Goal: Task Accomplishment & Management: Use online tool/utility

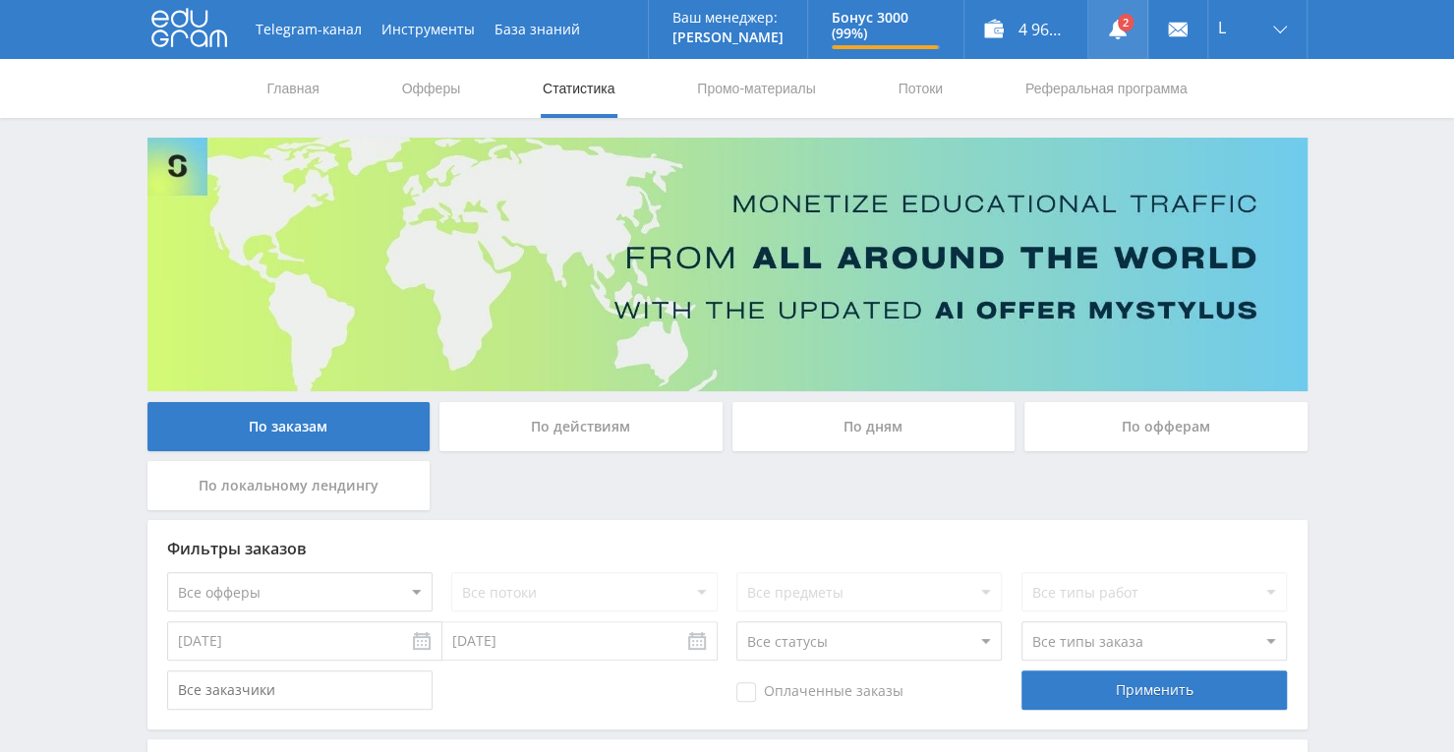
click at [1128, 27] on link at bounding box center [1117, 29] width 59 height 59
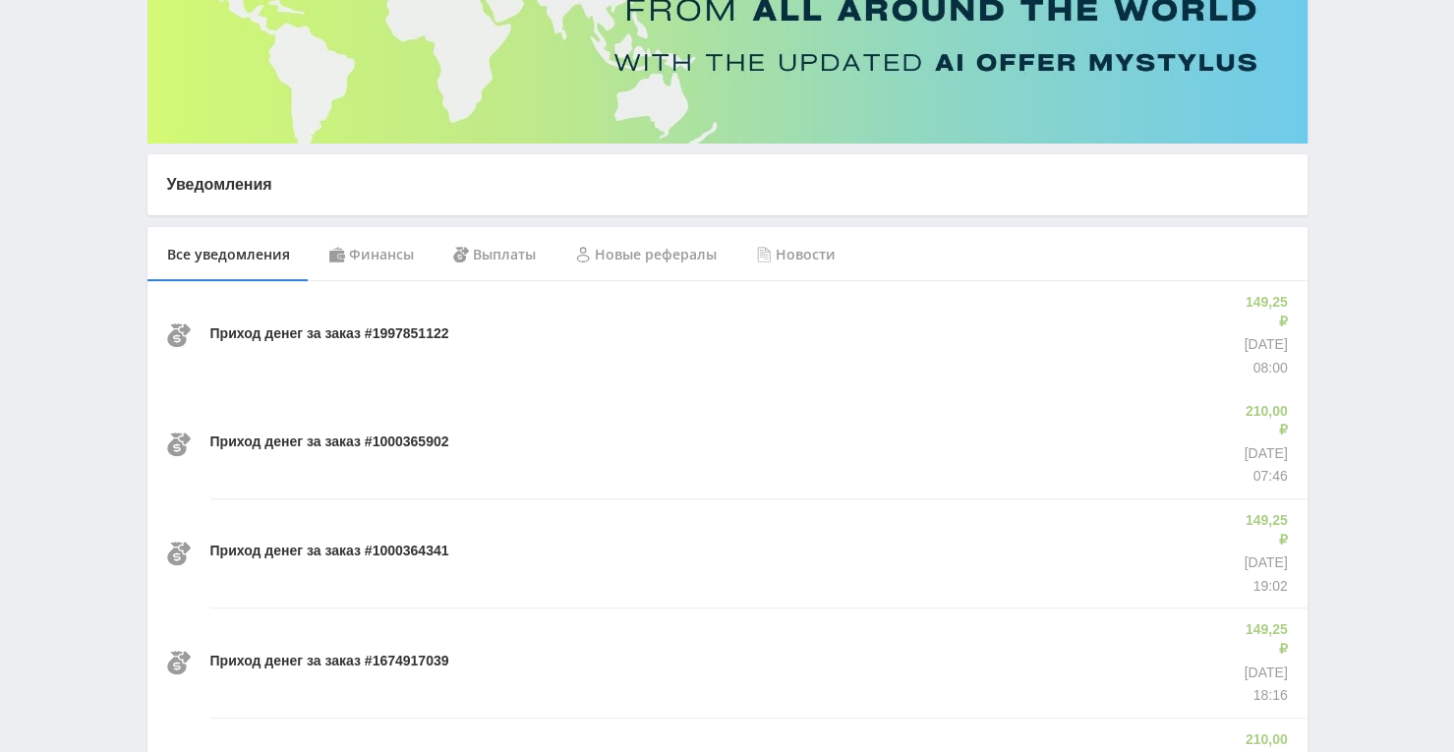
scroll to position [295, 0]
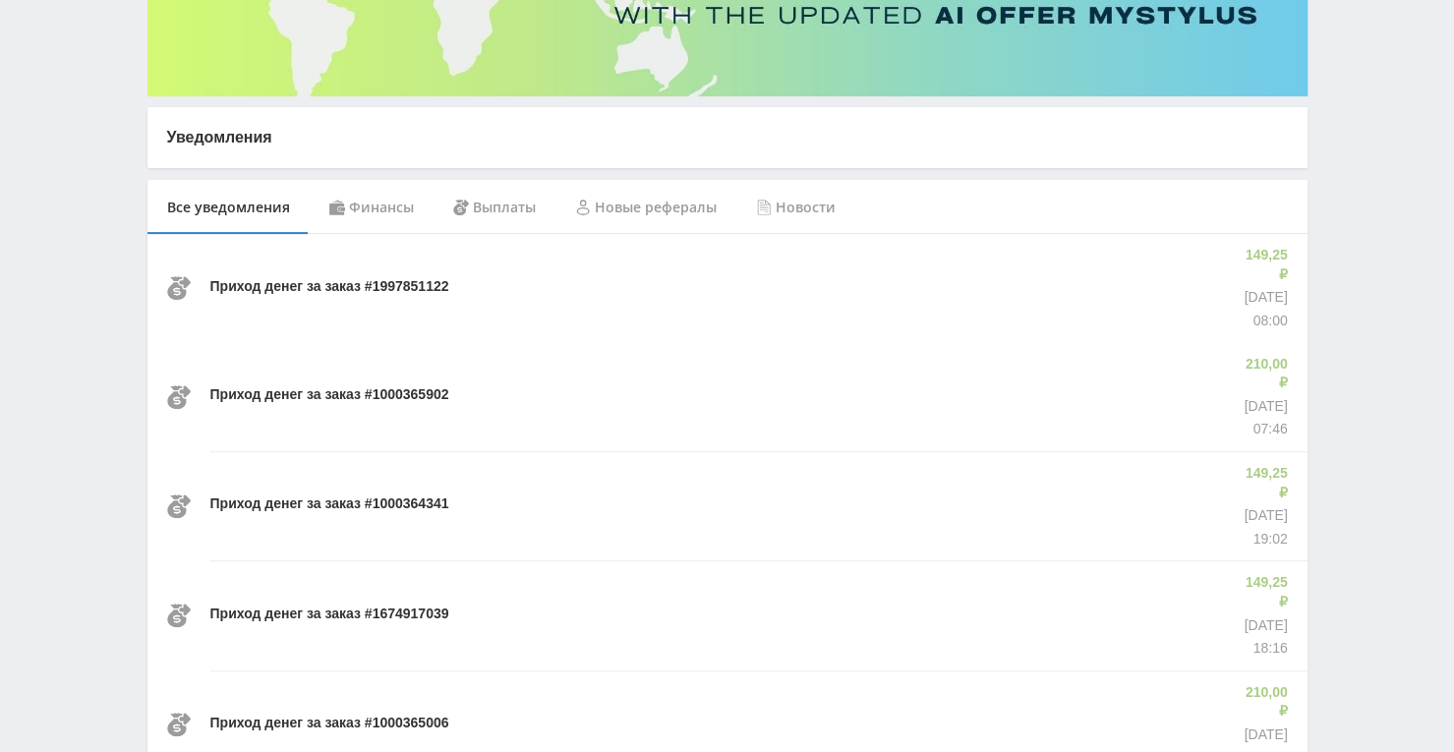
click at [1054, 451] on div "Приход денег за заказ #1000364341" at bounding box center [715, 505] width 1010 height 109
click at [1016, 347] on div "Приход денег за заказ #1000365902" at bounding box center [715, 397] width 1010 height 108
click at [1011, 301] on div "Приход денег за заказ #1997851122" at bounding box center [715, 288] width 1010 height 108
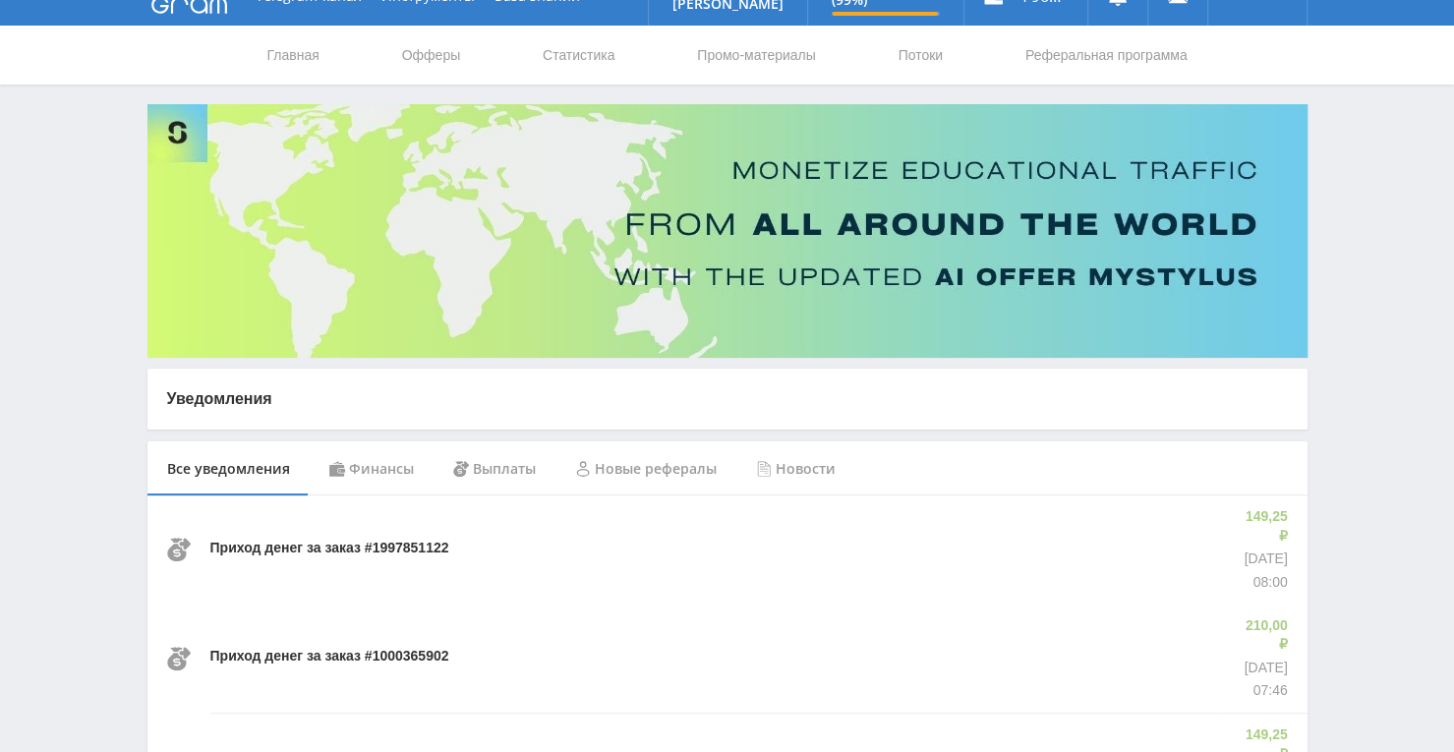
scroll to position [0, 0]
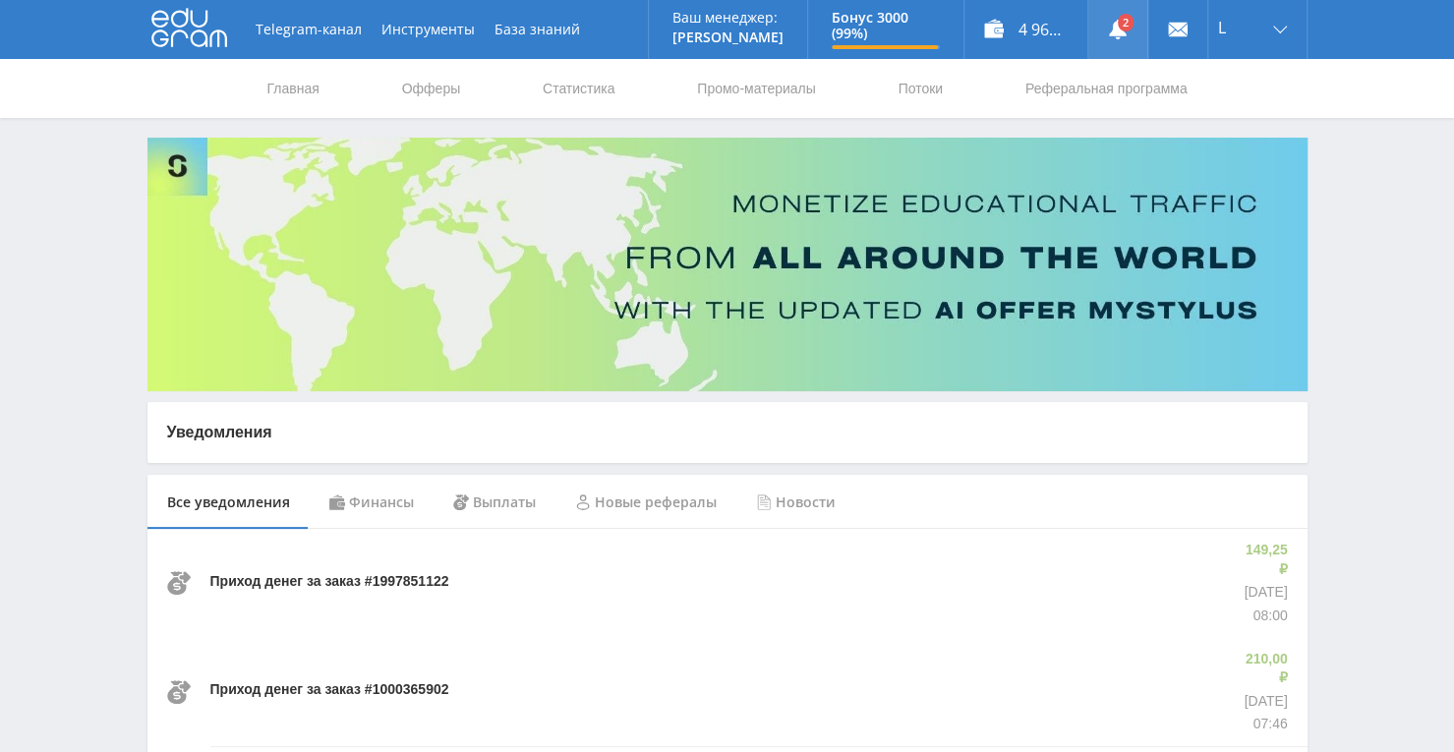
click at [1139, 38] on link at bounding box center [1117, 29] width 59 height 59
click at [761, 96] on link "Промо-материалы" at bounding box center [756, 88] width 122 height 59
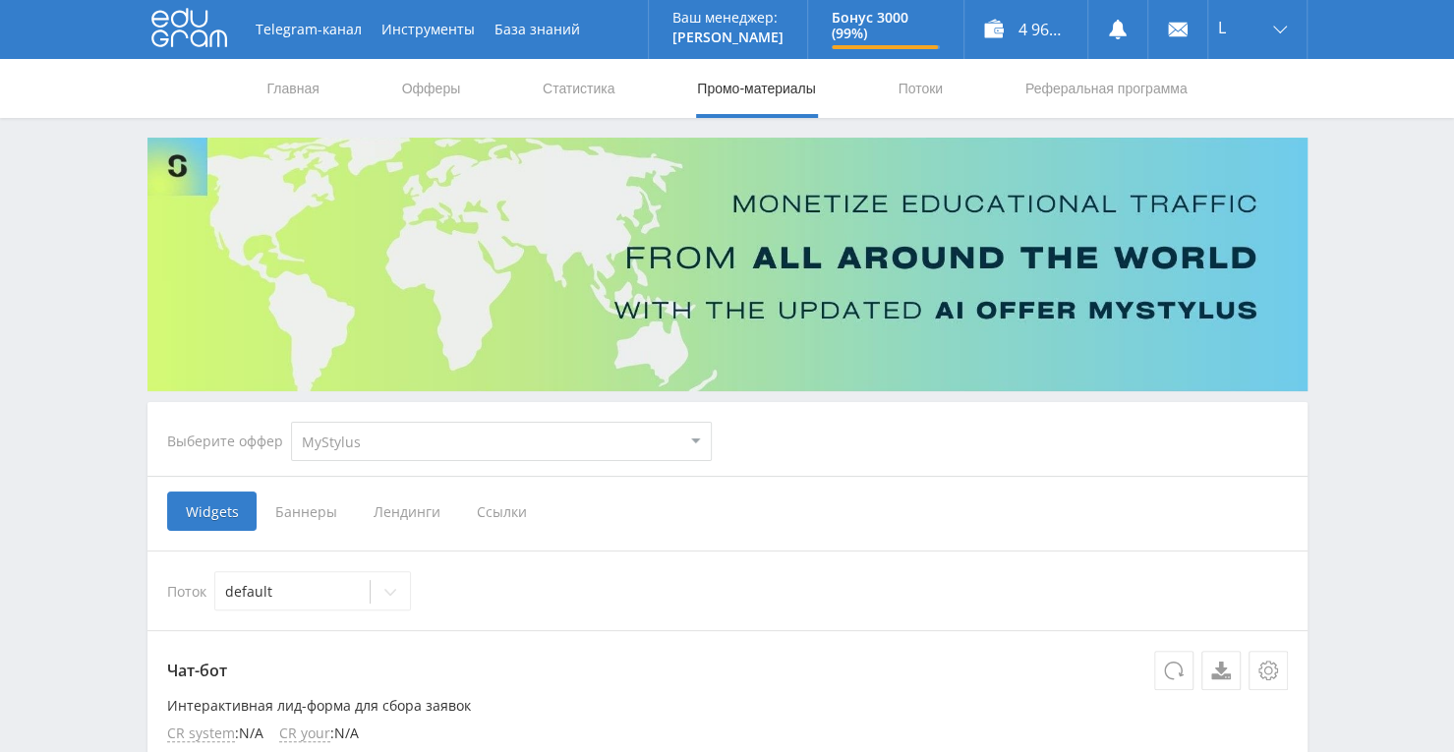
click at [693, 449] on select "MyStylus MyStylus - Revshare Кампус AI Studybay Автор24 Studybay [GEOGRAPHIC_DA…" at bounding box center [501, 441] width 421 height 39
select select "376"
click at [291, 422] on select "MyStylus MyStylus - Revshare Кампус AI Studybay Автор24 Studybay [GEOGRAPHIC_DA…" at bounding box center [501, 441] width 421 height 39
select select "376"
click at [296, 497] on span "Ссылки" at bounding box center [301, 511] width 88 height 39
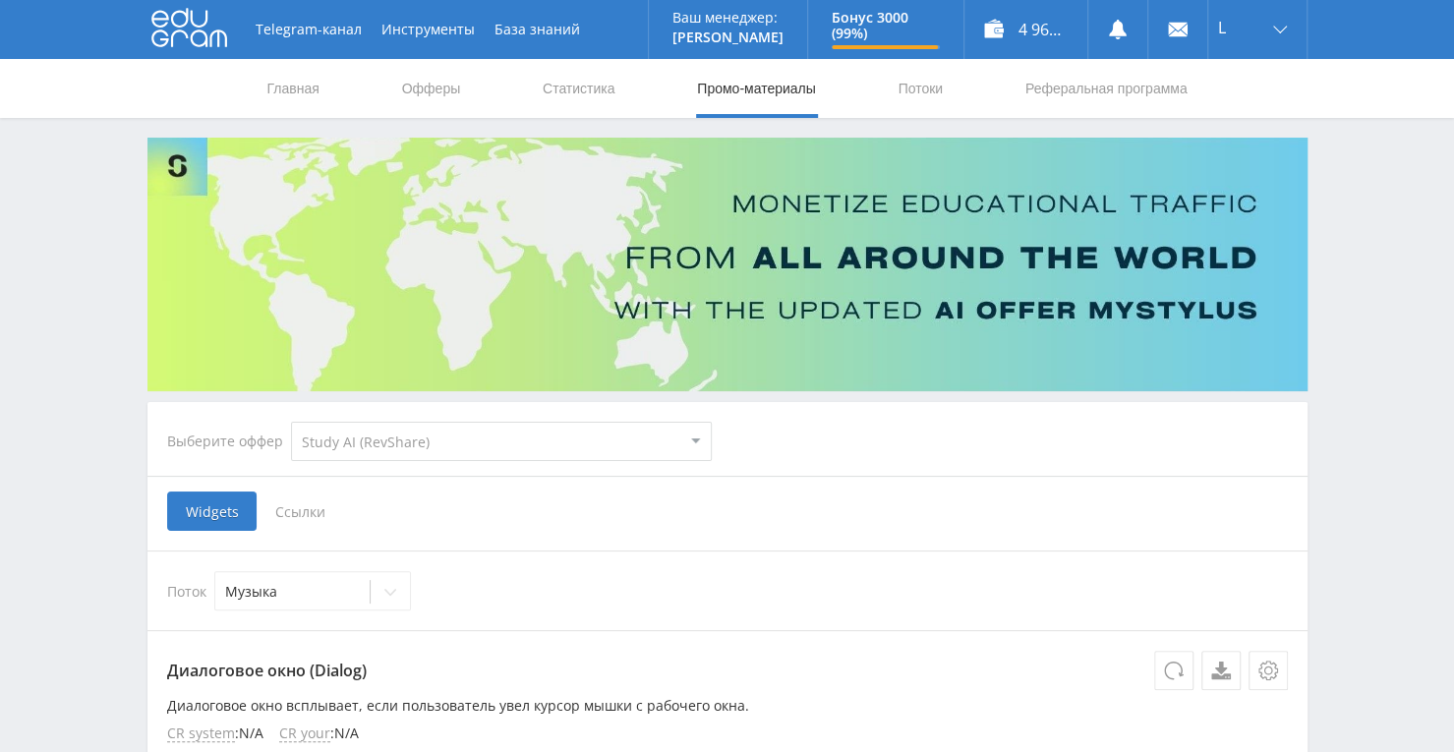
click at [0, 0] on input "Ссылки" at bounding box center [0, 0] width 0 height 0
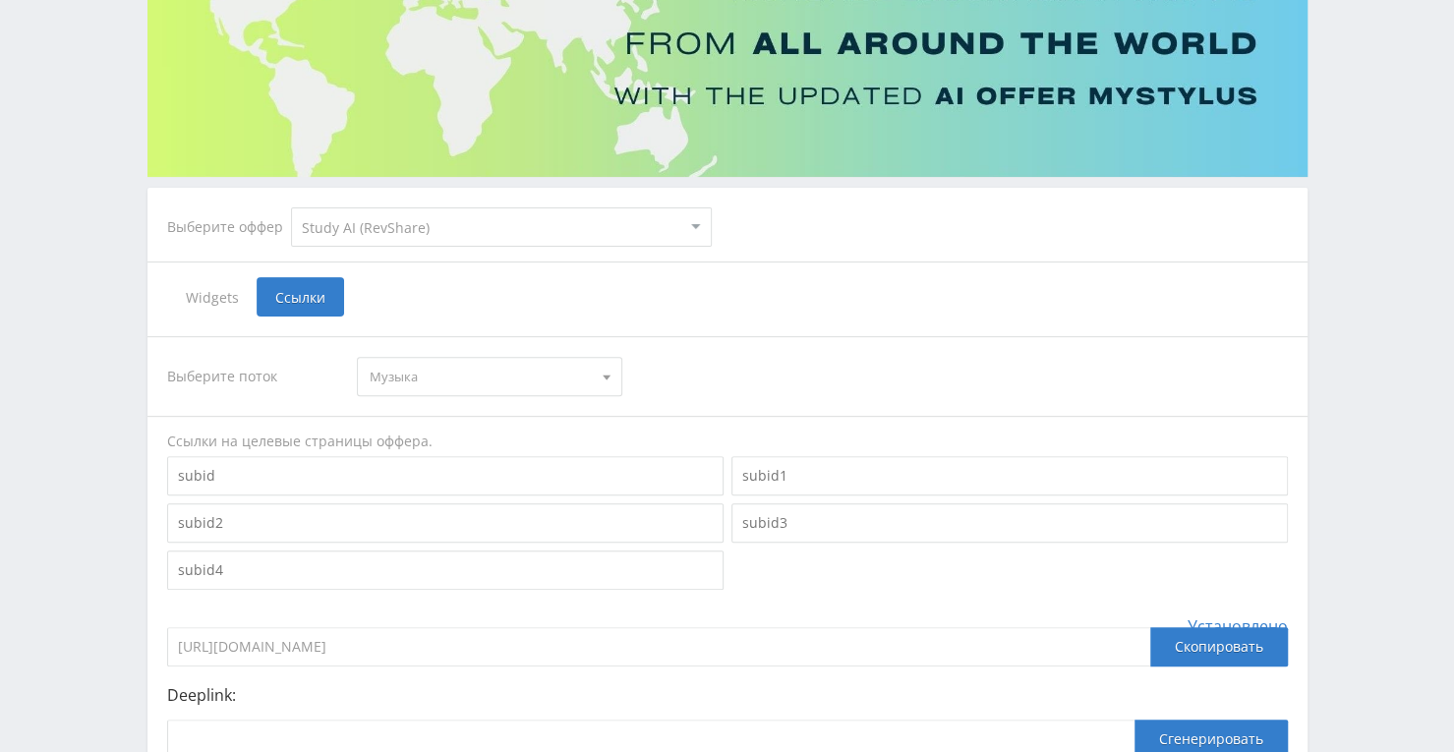
scroll to position [428, 0]
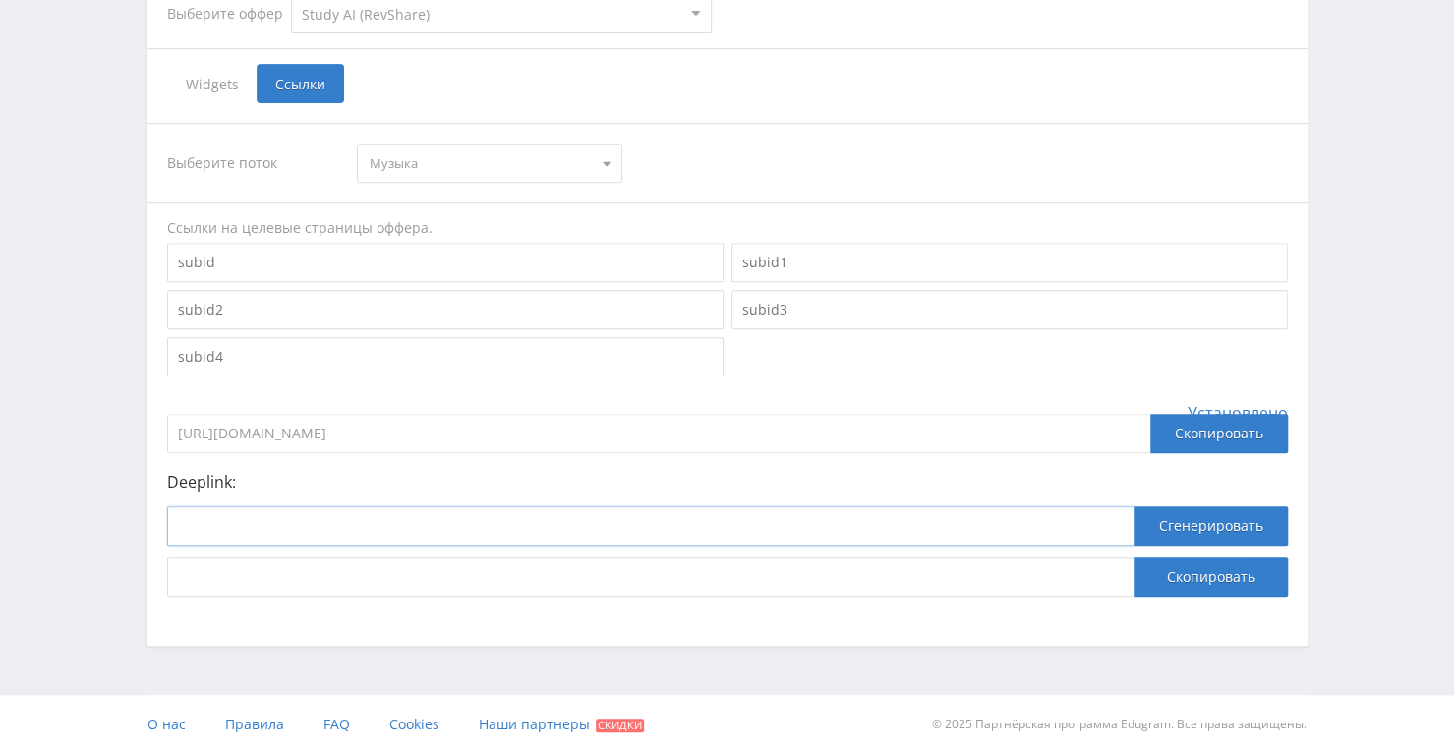
click at [623, 516] on input at bounding box center [651, 525] width 968 height 39
paste input "[URL]"
type input "[URL]"
click at [1196, 536] on button "Сгенерировать" at bounding box center [1211, 525] width 153 height 39
drag, startPoint x: 821, startPoint y: 574, endPoint x: 170, endPoint y: 585, distance: 651.0
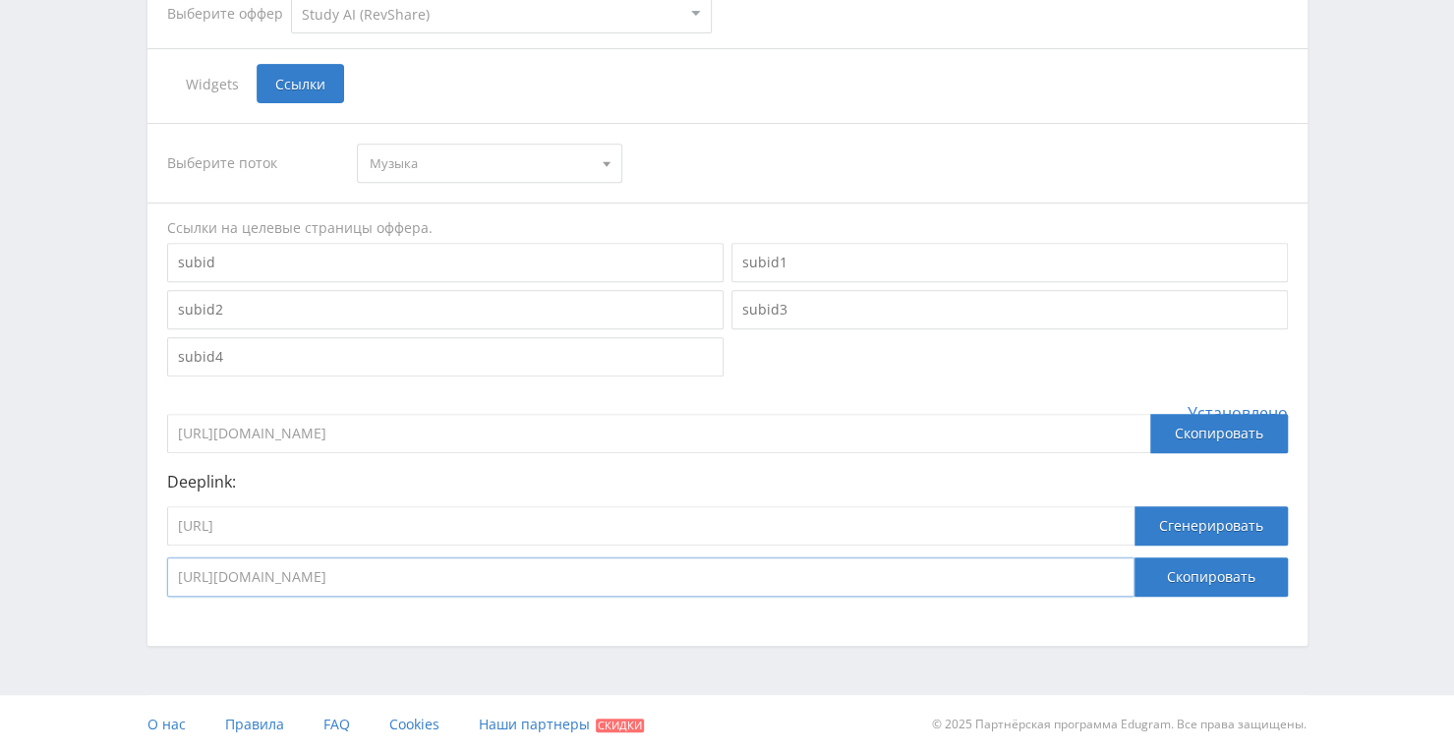
click at [170, 585] on input "[URL][DOMAIN_NAME]" at bounding box center [651, 576] width 968 height 39
drag, startPoint x: 491, startPoint y: 516, endPoint x: 132, endPoint y: 531, distance: 359.2
click at [132, 531] on div "Telegram-канал Инструменты База знаний Ваш менеджер: [PERSON_NAME] Alex Online …" at bounding box center [727, 163] width 1454 height 1182
paste input "chat_gpt5"
type input "[URL]"
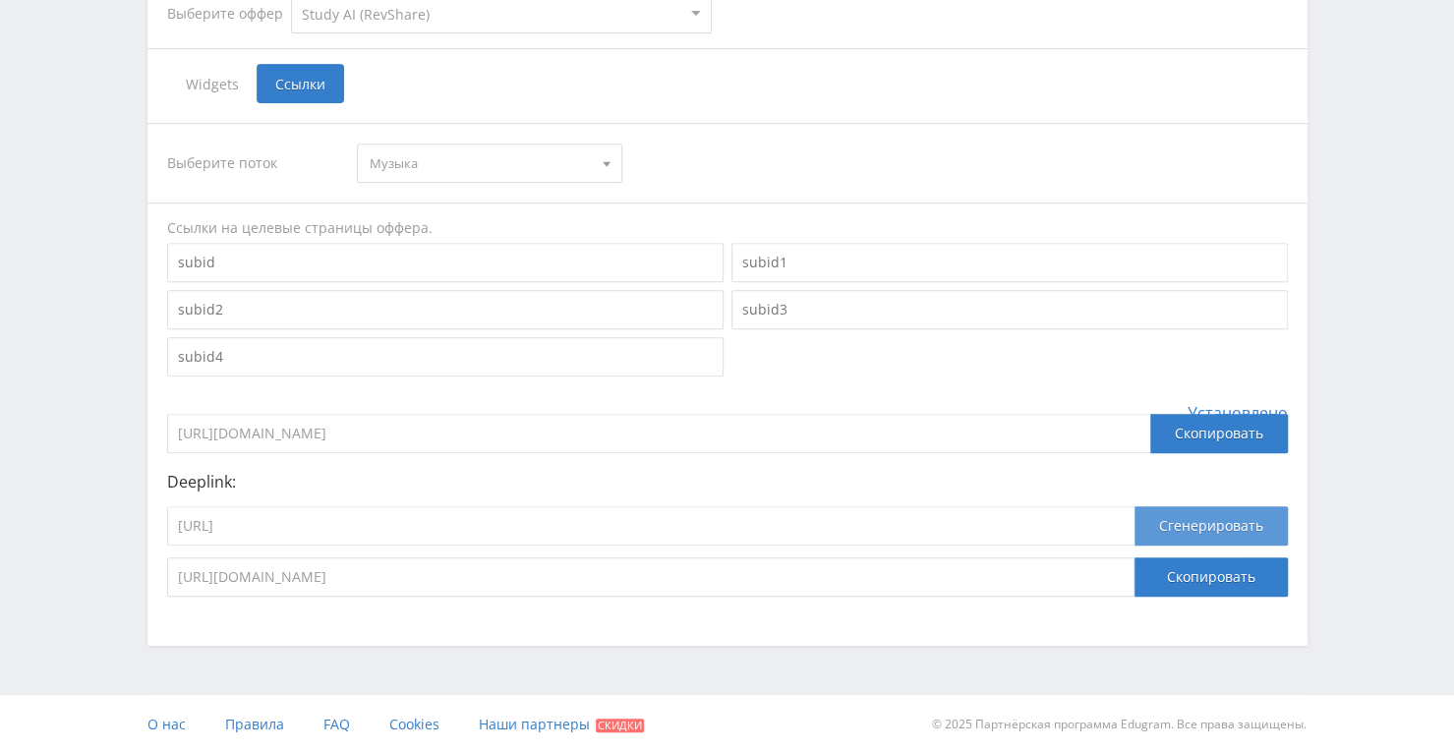
click at [1174, 520] on button "Сгенерировать" at bounding box center [1211, 525] width 153 height 39
click at [1192, 583] on button "Скопировать" at bounding box center [1211, 576] width 153 height 39
drag, startPoint x: 388, startPoint y: 524, endPoint x: 102, endPoint y: 530, distance: 286.2
click at [118, 531] on div "Telegram-канал Инструменты База знаний Ваш менеджер: [PERSON_NAME] Alex Online …" at bounding box center [727, 163] width 1454 height 1182
paste input "suno"
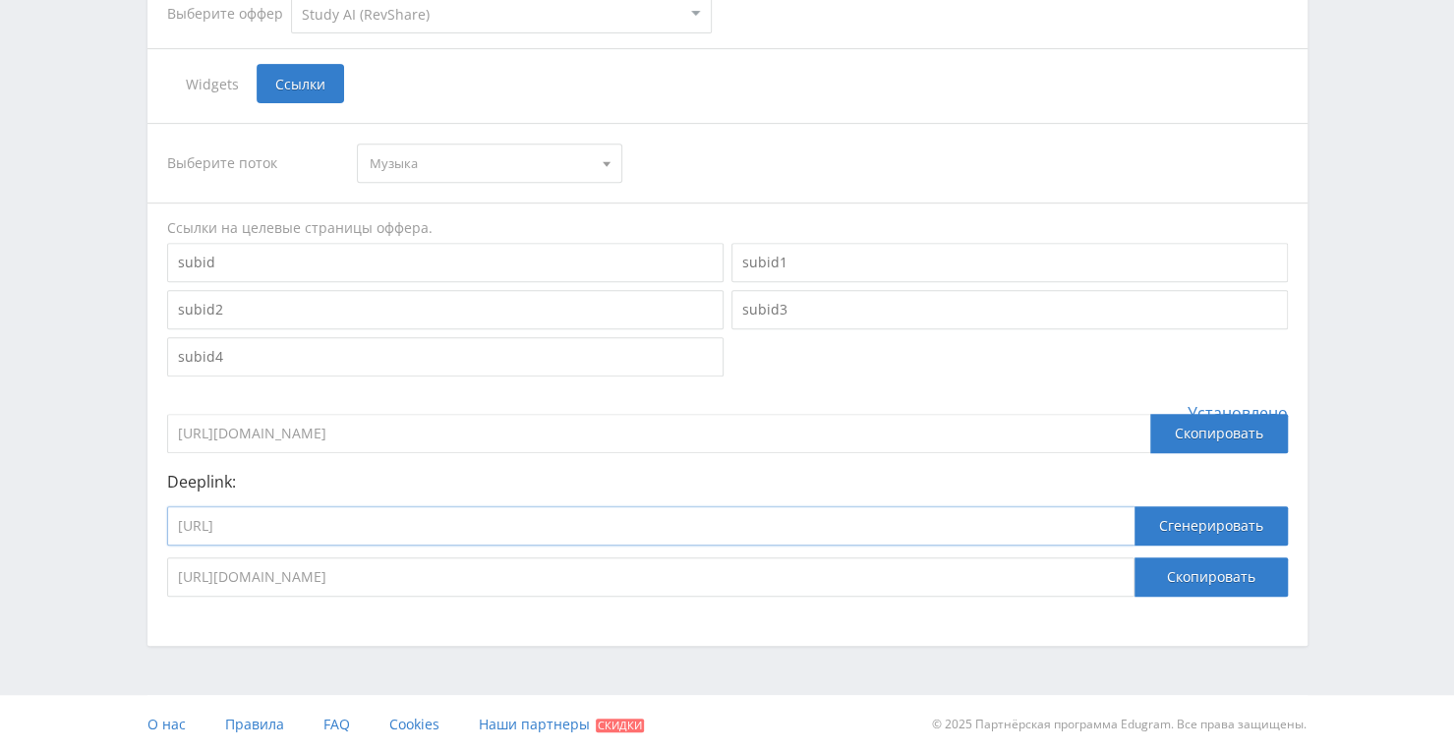
type input "[URL]"
click at [1202, 512] on button "Сгенерировать" at bounding box center [1211, 525] width 153 height 39
drag, startPoint x: 680, startPoint y: 578, endPoint x: 119, endPoint y: 595, distance: 561.7
click at [119, 595] on div "Telegram-канал Инструменты База знаний Ваш менеджер: [PERSON_NAME] Alex Online …" at bounding box center [727, 163] width 1454 height 1182
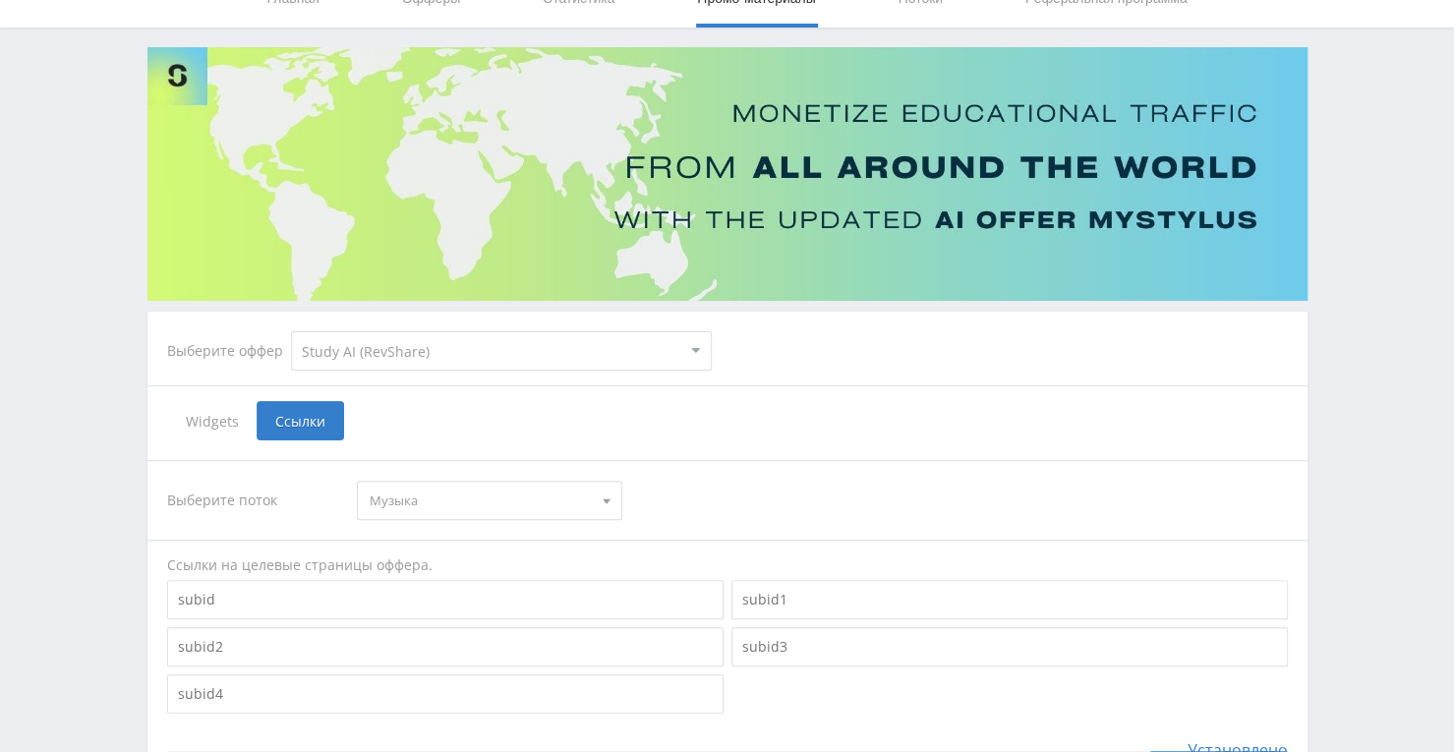
scroll to position [0, 0]
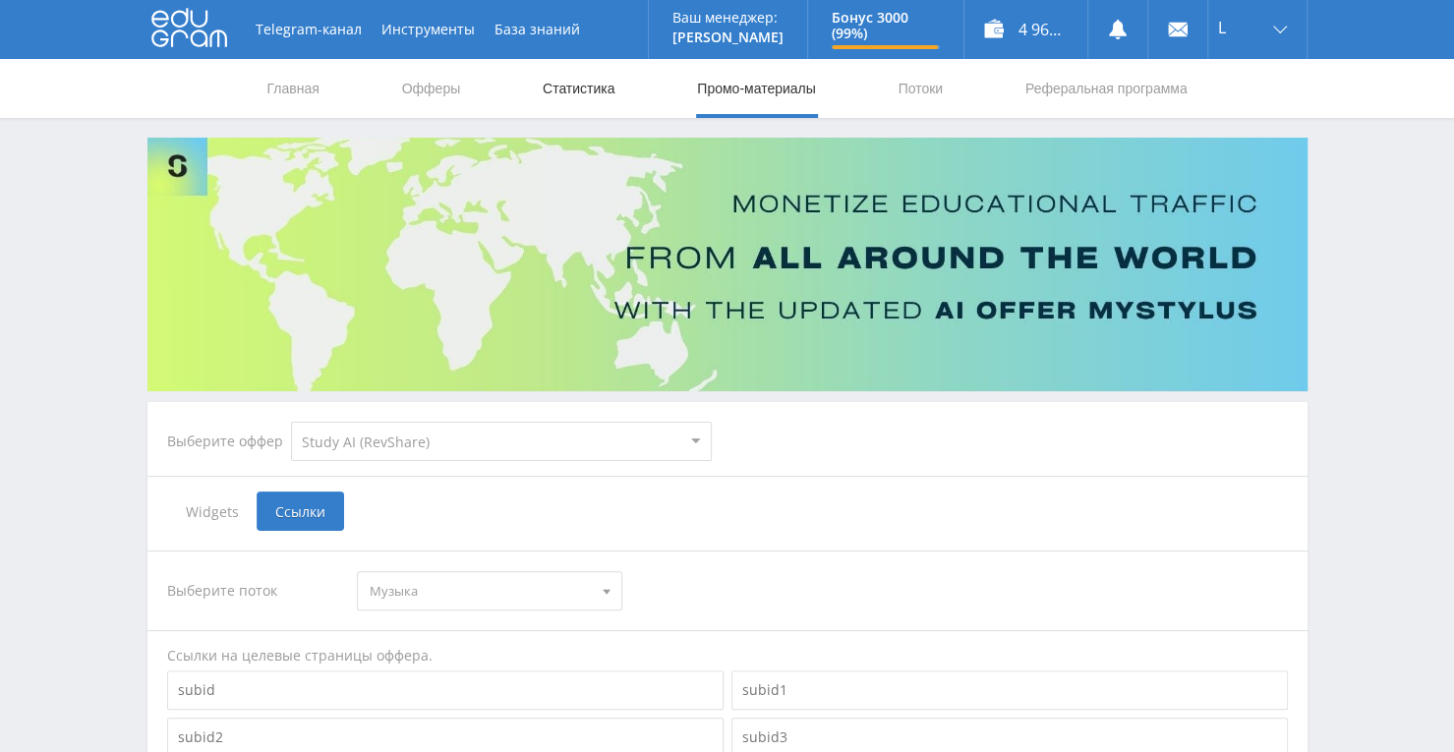
click at [582, 82] on link "Статистика" at bounding box center [579, 88] width 77 height 59
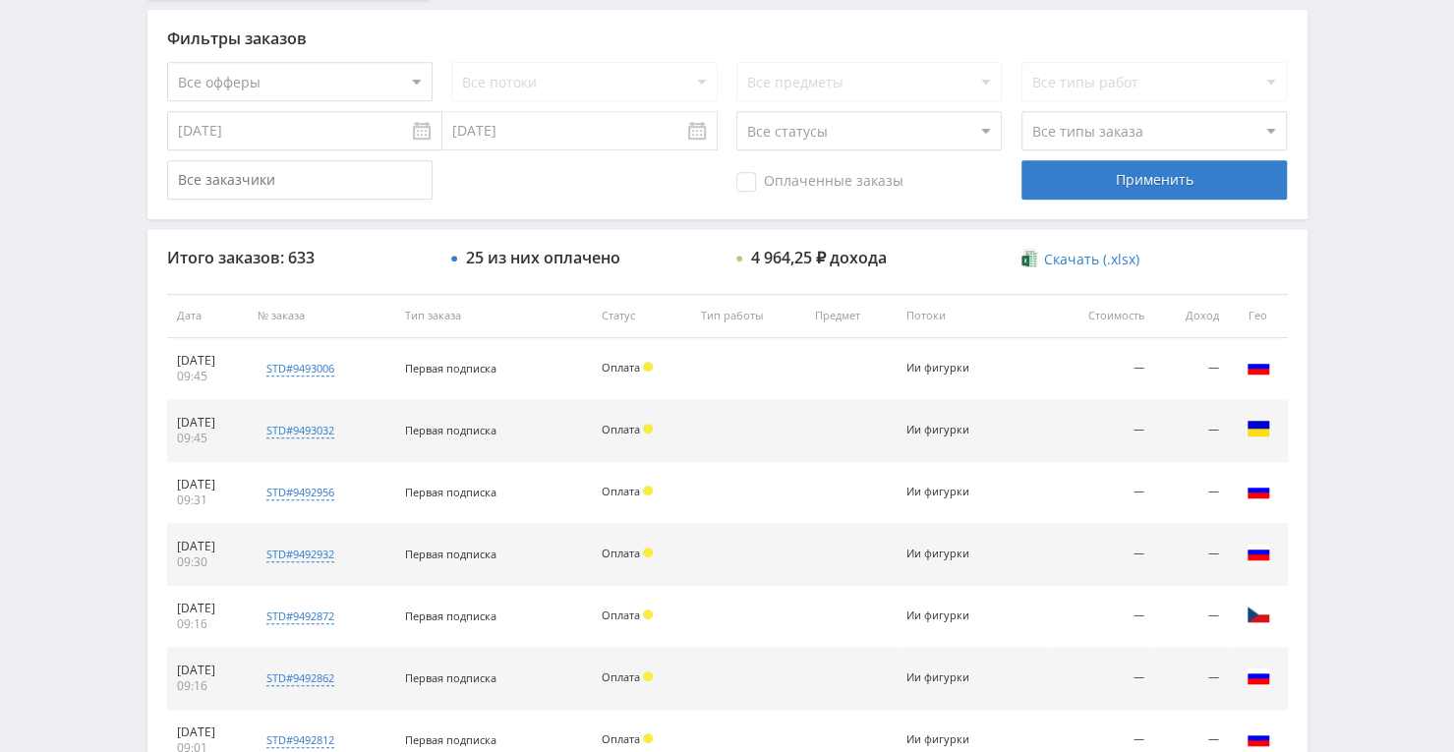
scroll to position [492, 0]
